Goal: Task Accomplishment & Management: Manage account settings

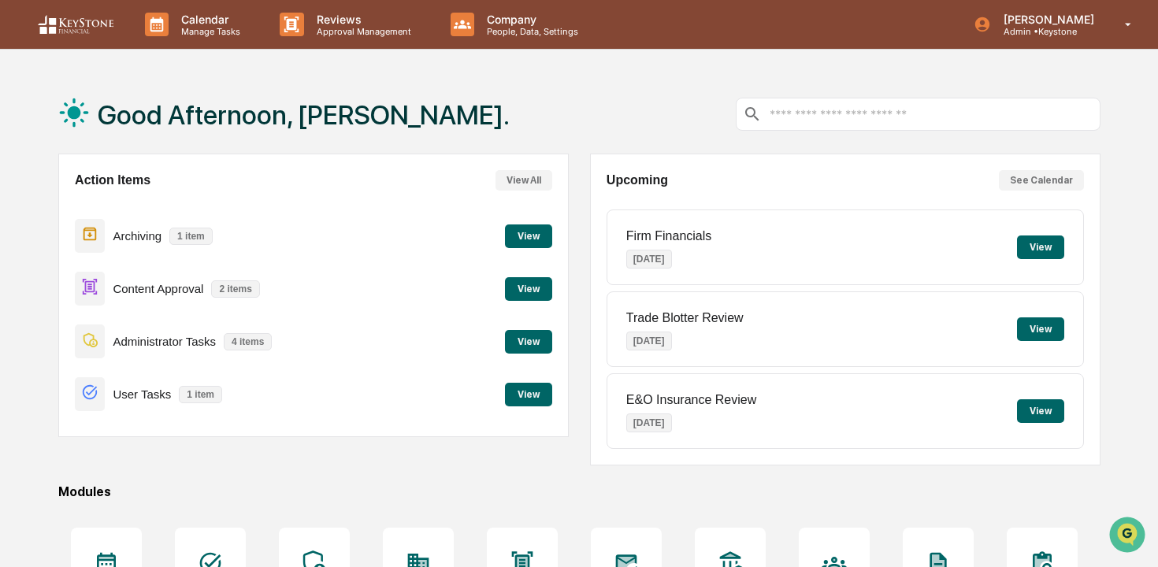
click at [551, 229] on button "View" at bounding box center [528, 237] width 47 height 24
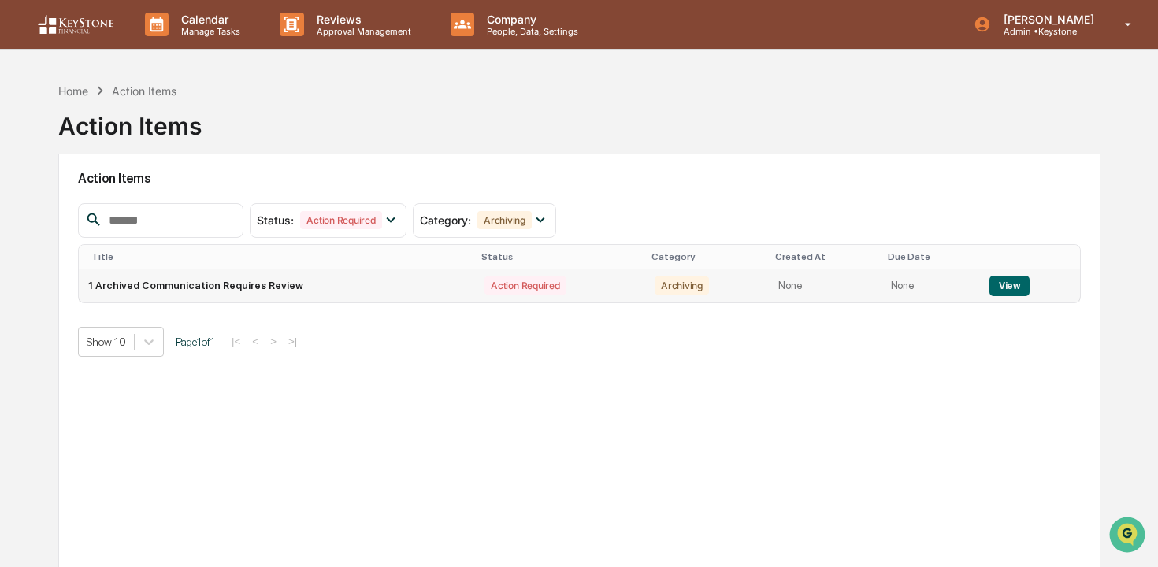
click at [1002, 283] on button "View" at bounding box center [1010, 286] width 40 height 20
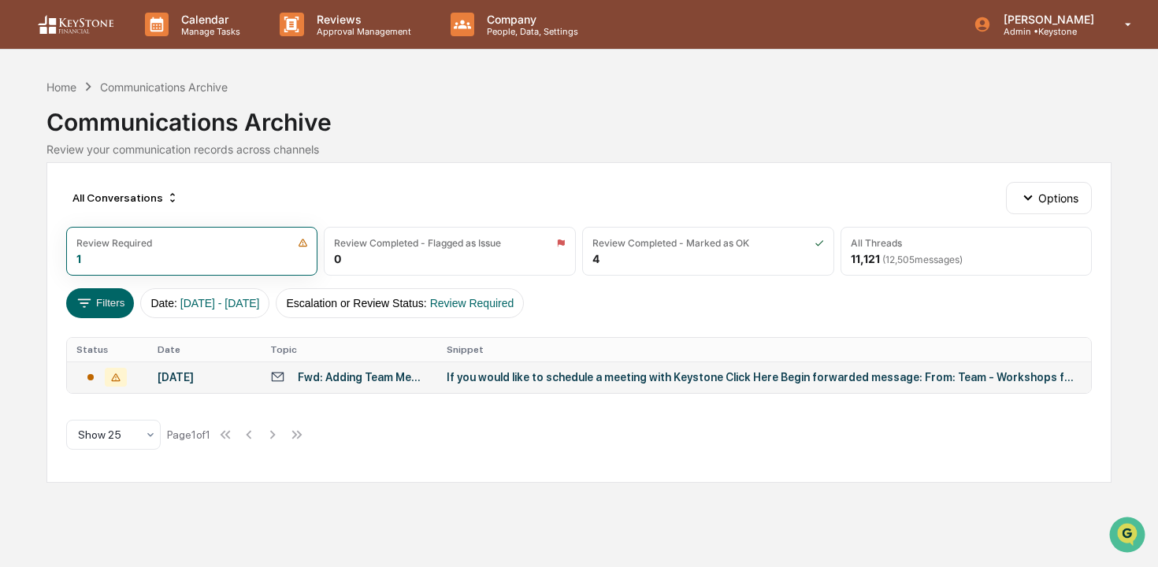
click at [485, 373] on div "If you would like to schedule a meeting with Keystone Click Here Begin forwarde…" at bounding box center [762, 377] width 630 height 13
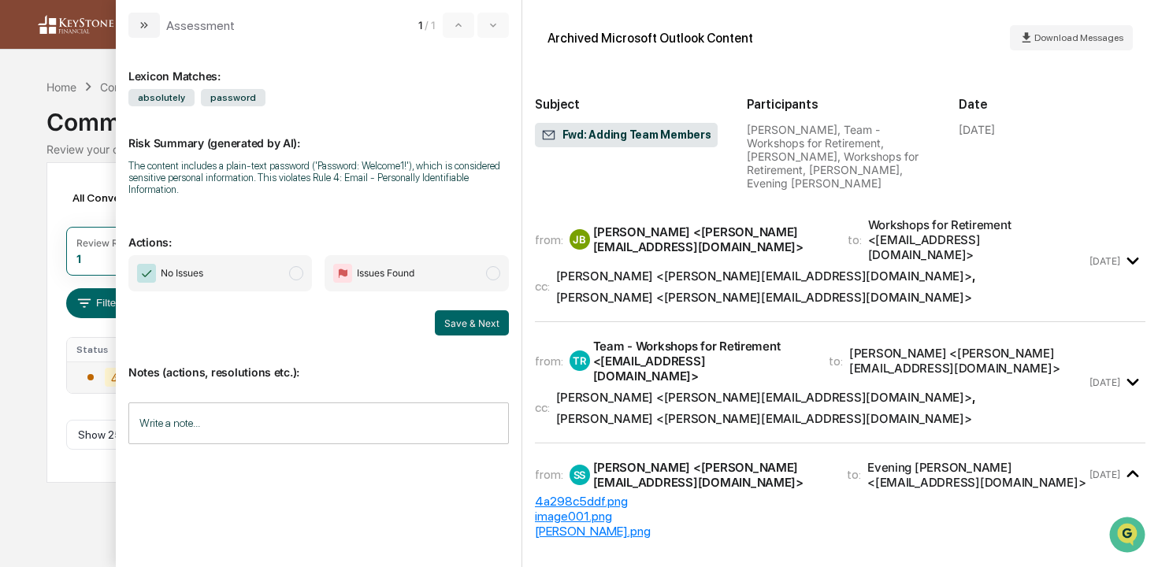
click at [267, 281] on span "No Issues" at bounding box center [220, 273] width 184 height 36
click at [482, 322] on button "Save & Next" at bounding box center [472, 323] width 74 height 25
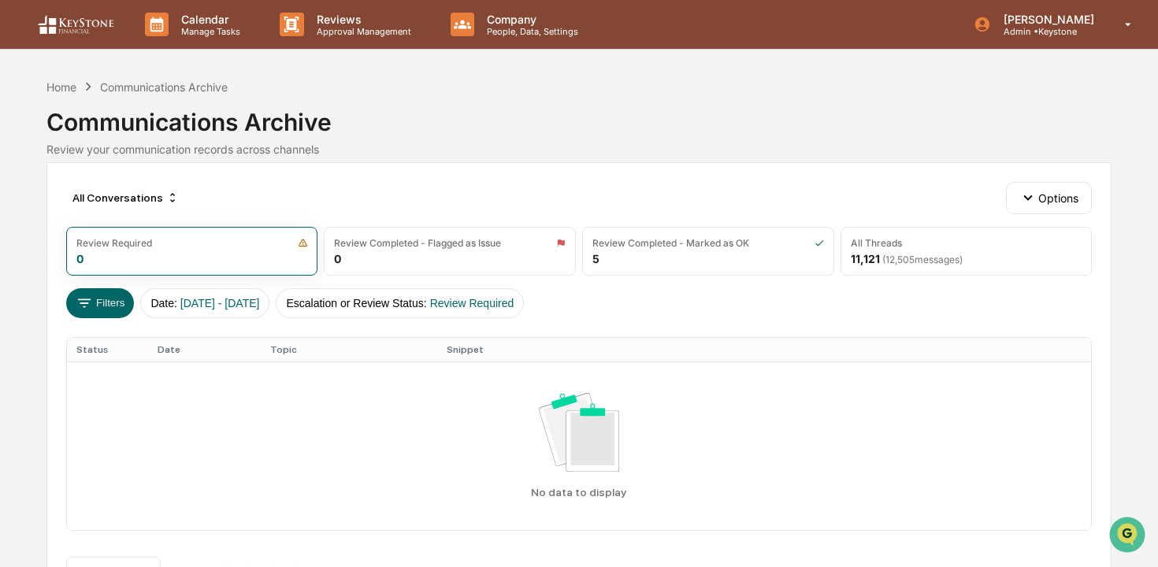
click at [37, 140] on div "Calendar Manage Tasks Reviews Approval Management Company People, Data, Setting…" at bounding box center [579, 310] width 1158 height 620
click at [52, 89] on div "Home" at bounding box center [61, 86] width 30 height 13
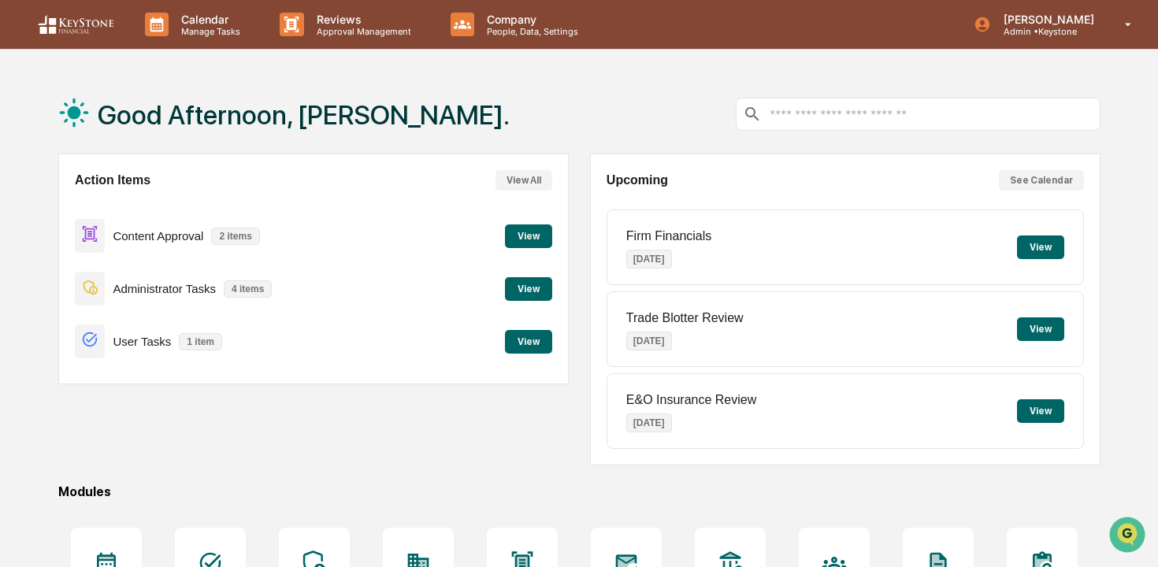
click at [524, 233] on button "View" at bounding box center [528, 237] width 47 height 24
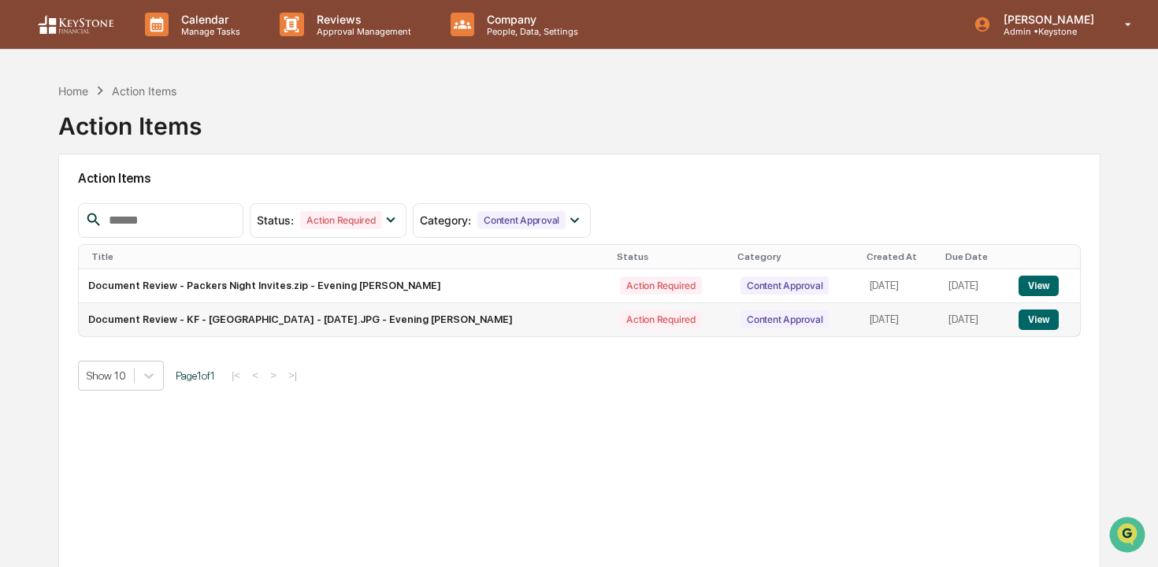
click at [1034, 317] on button "View" at bounding box center [1039, 320] width 40 height 20
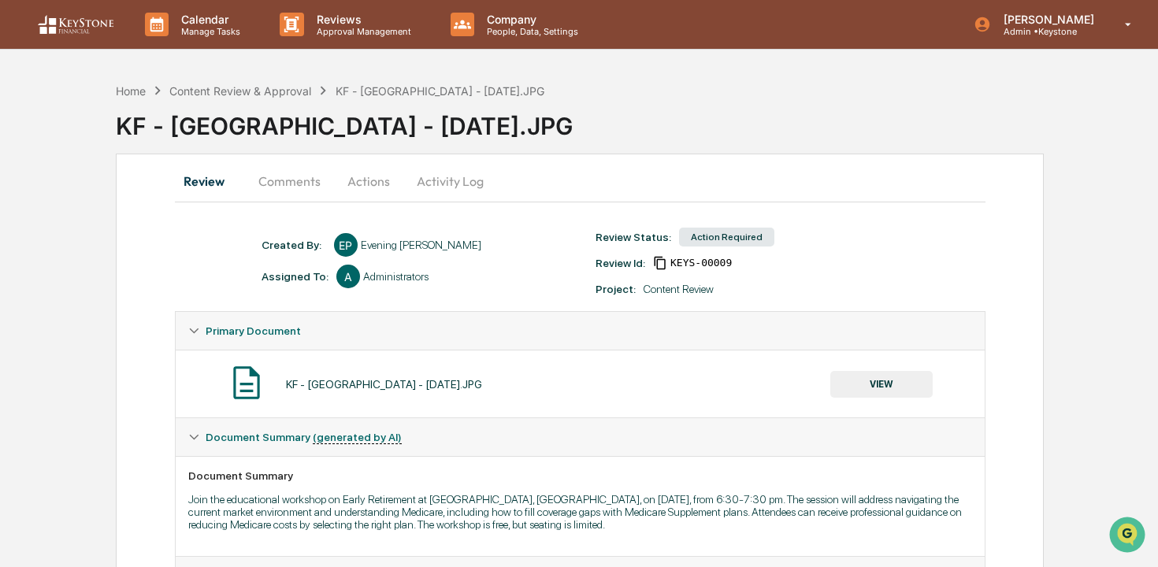
click at [377, 174] on button "Actions" at bounding box center [368, 181] width 71 height 38
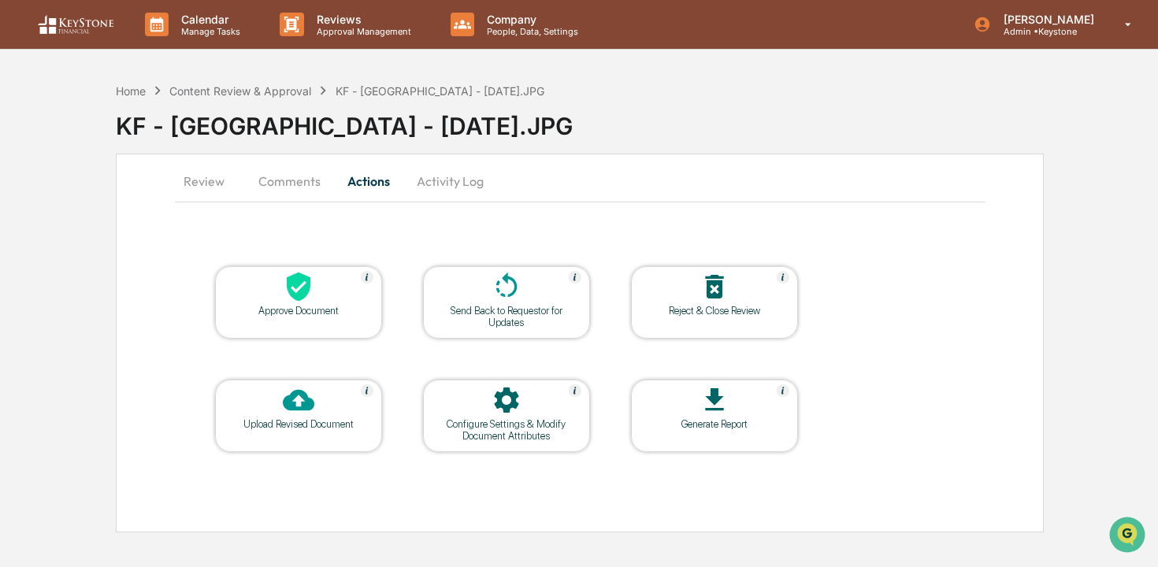
click at [311, 310] on div "Approve Document" at bounding box center [299, 311] width 142 height 12
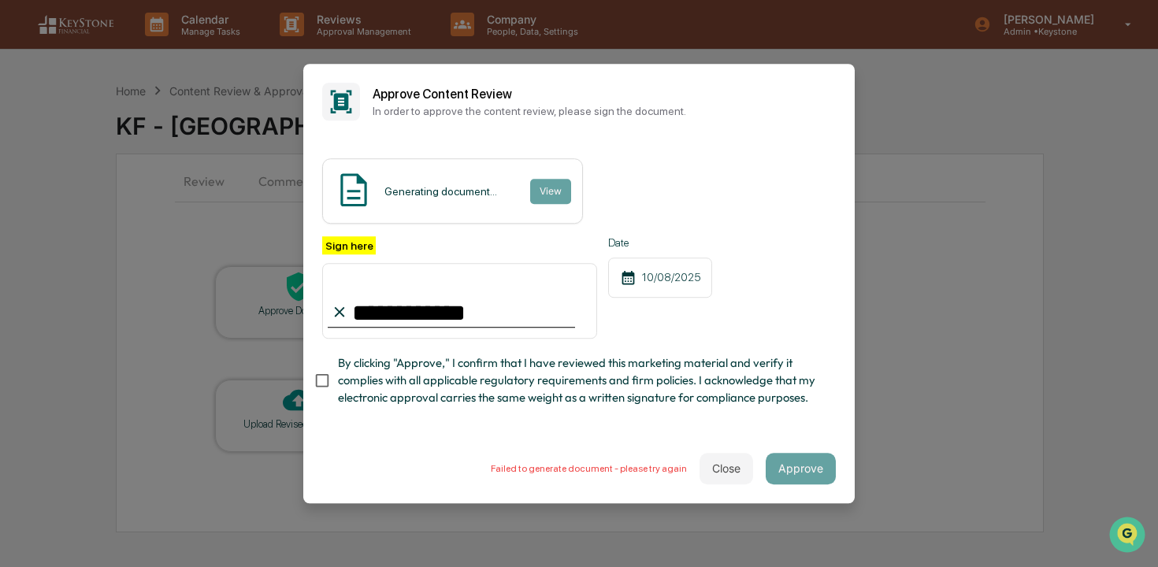
type input "**********"
click at [725, 474] on button "Close" at bounding box center [727, 469] width 54 height 32
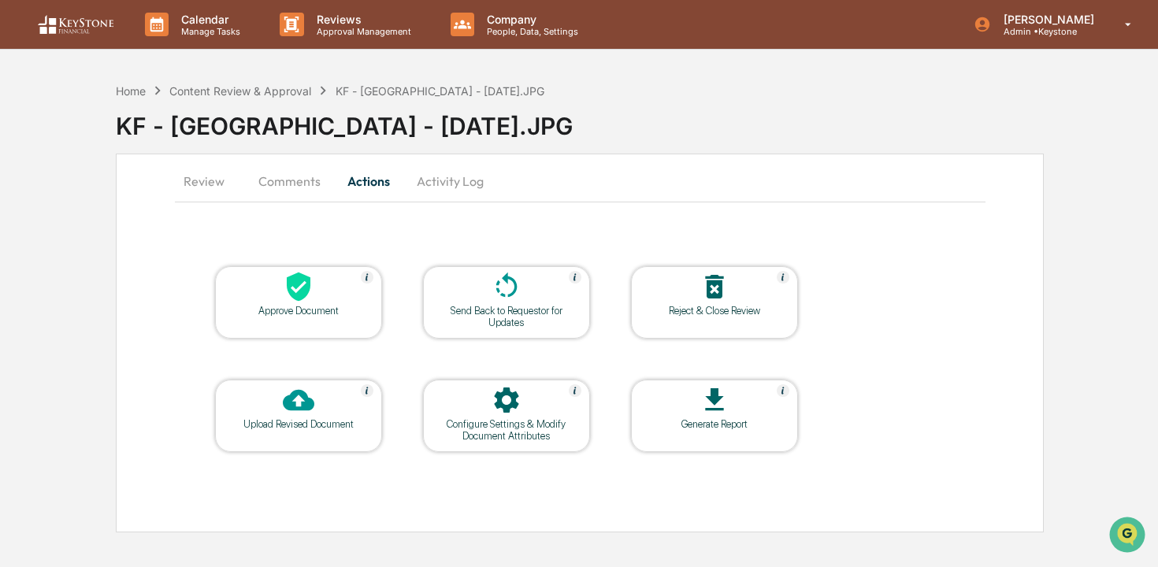
click at [313, 314] on div "Approve Document" at bounding box center [299, 311] width 142 height 12
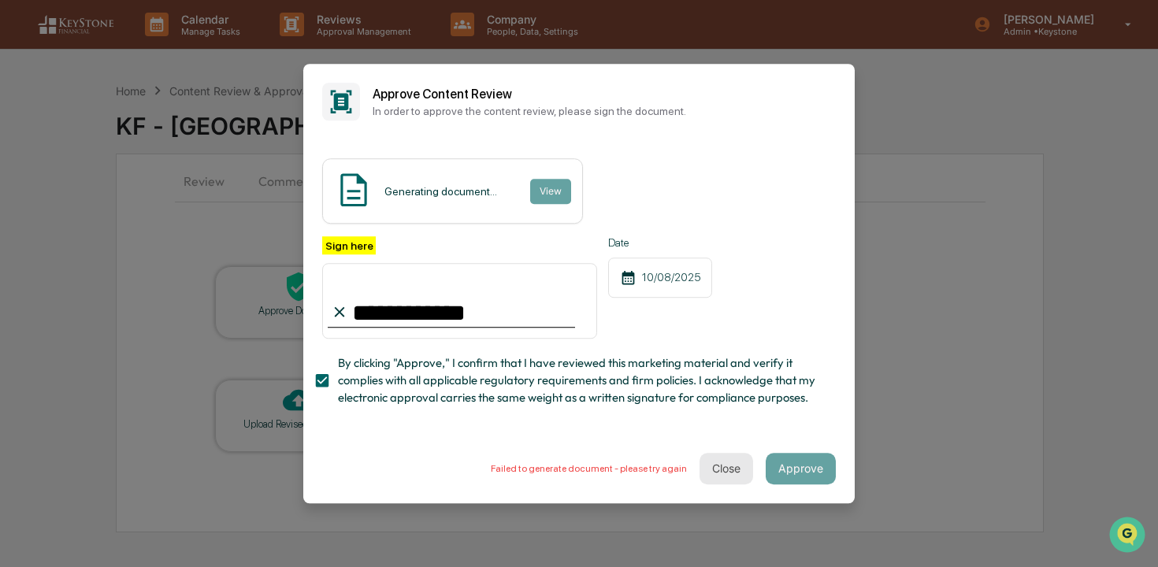
click at [722, 469] on button "Close" at bounding box center [727, 469] width 54 height 32
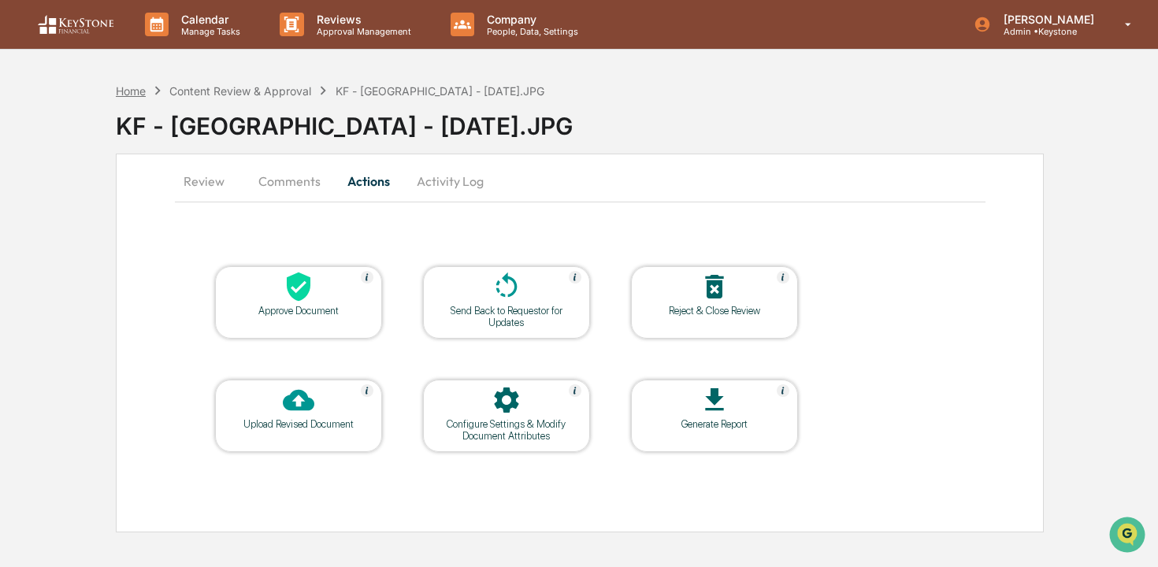
click at [141, 84] on div "Home" at bounding box center [131, 90] width 30 height 13
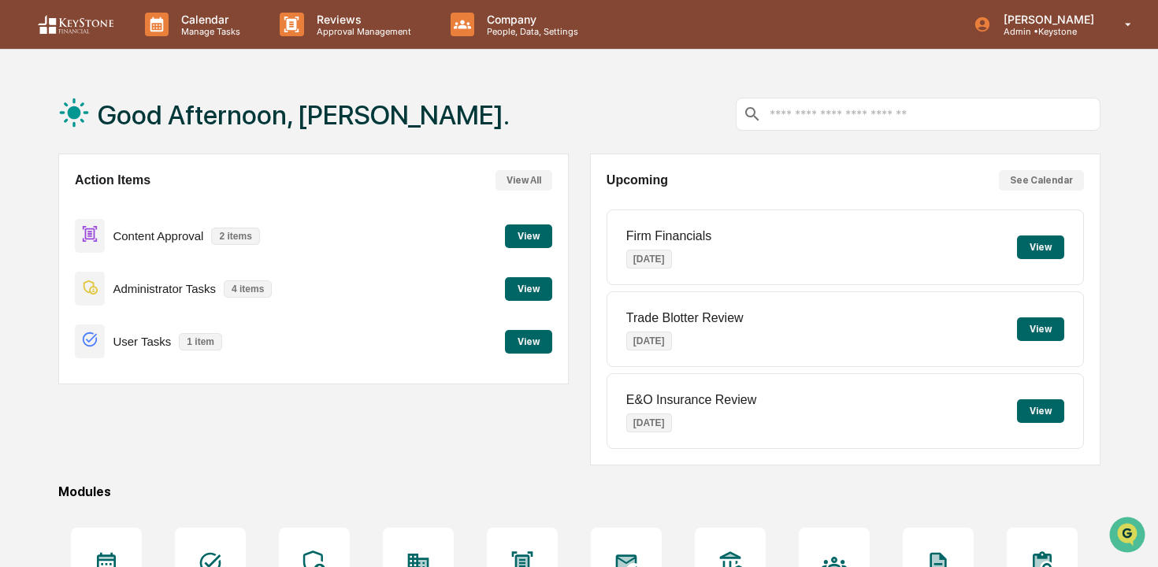
click at [502, 229] on div "Content Approval 2 items View" at bounding box center [314, 236] width 478 height 53
click at [515, 234] on button "View" at bounding box center [528, 237] width 47 height 24
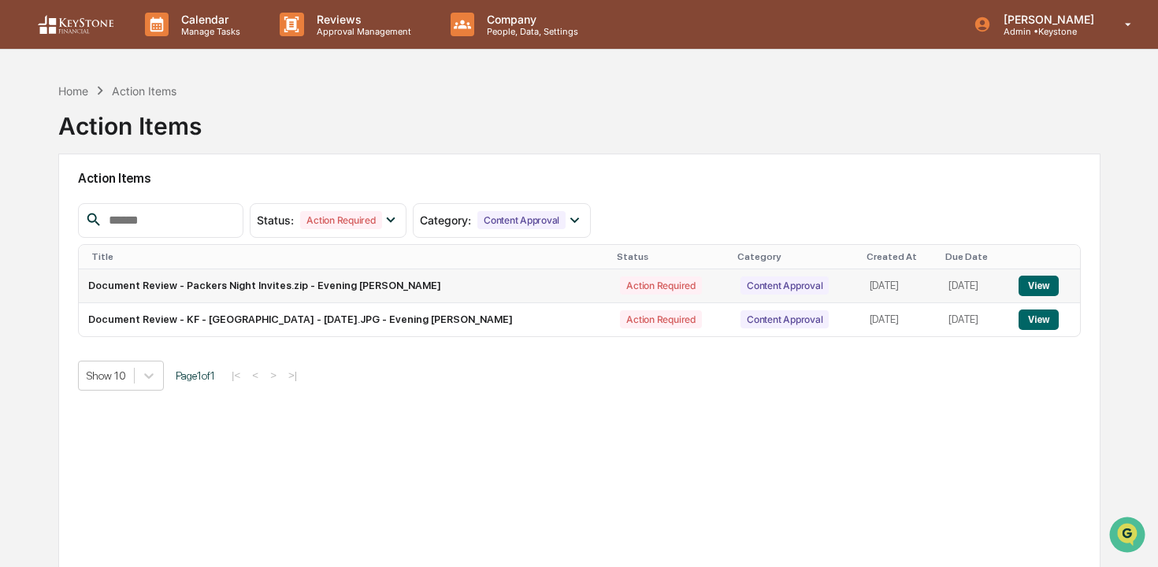
click at [1029, 288] on button "View" at bounding box center [1039, 286] width 40 height 20
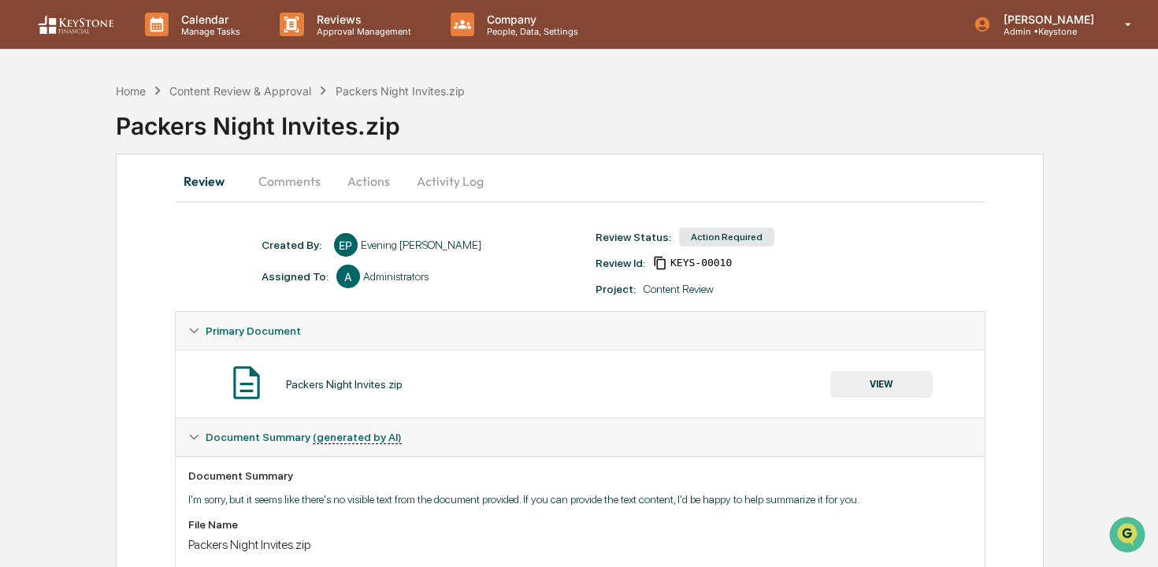
click at [858, 393] on button "VIEW" at bounding box center [882, 384] width 102 height 27
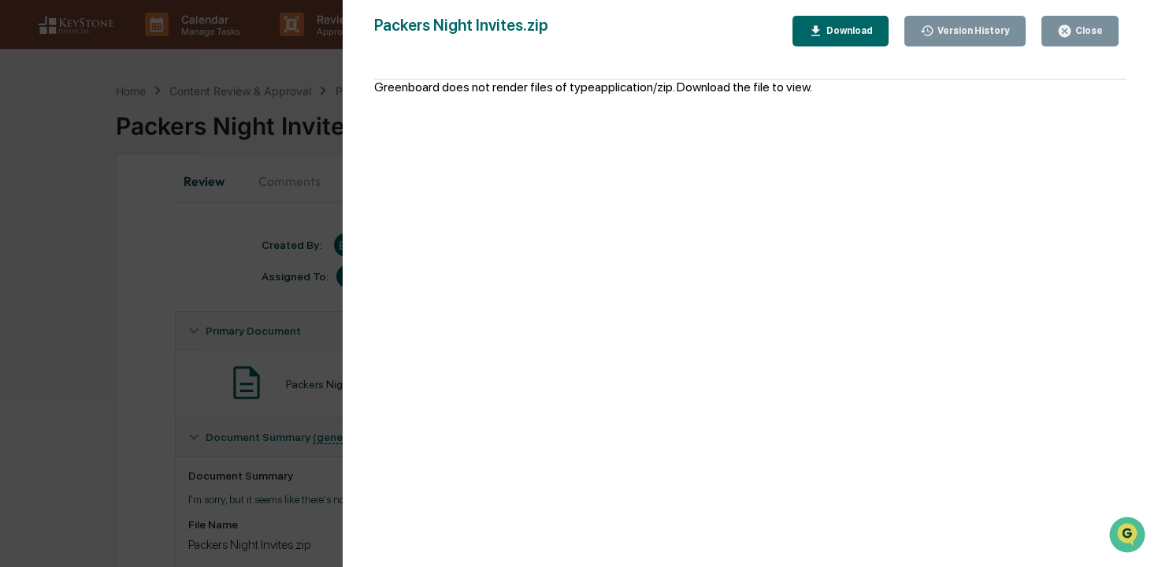
click at [818, 35] on icon "button" at bounding box center [816, 30] width 9 height 10
